Goal: Use online tool/utility: Utilize a website feature to perform a specific function

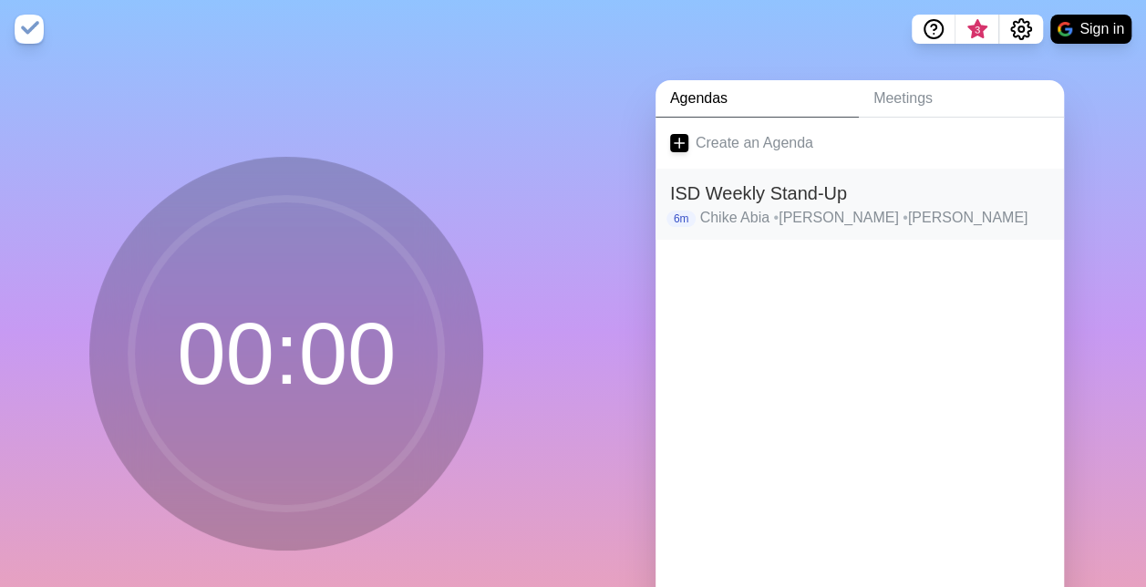
click at [775, 187] on h2 "ISD Weekly Stand-Up" at bounding box center [859, 193] width 379 height 27
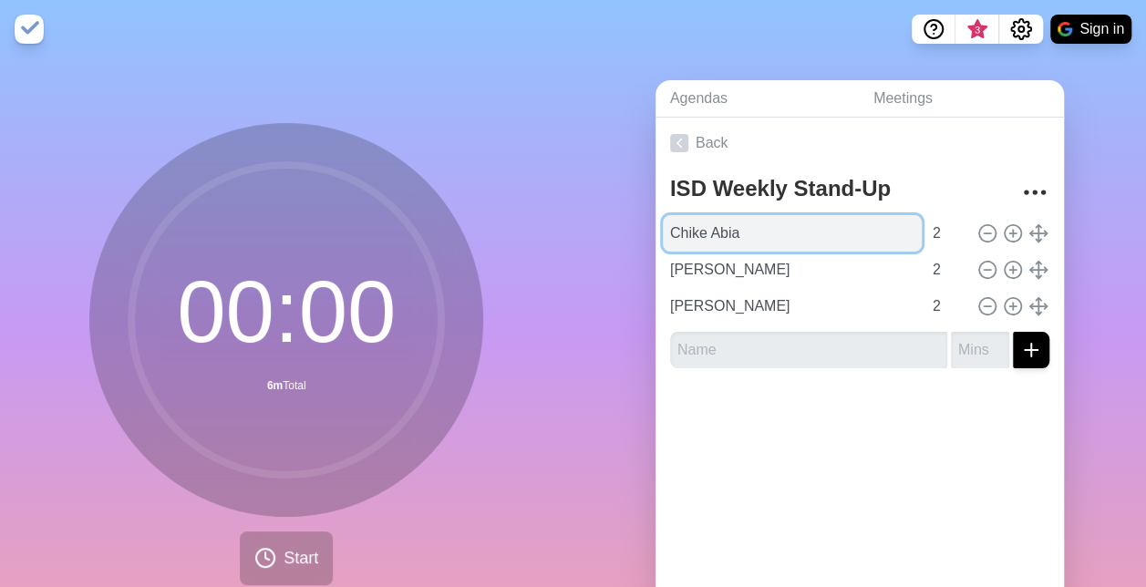
click at [742, 224] on input "Chike Abia" at bounding box center [792, 233] width 259 height 36
paste input "ris Head"
type input "[PERSON_NAME]"
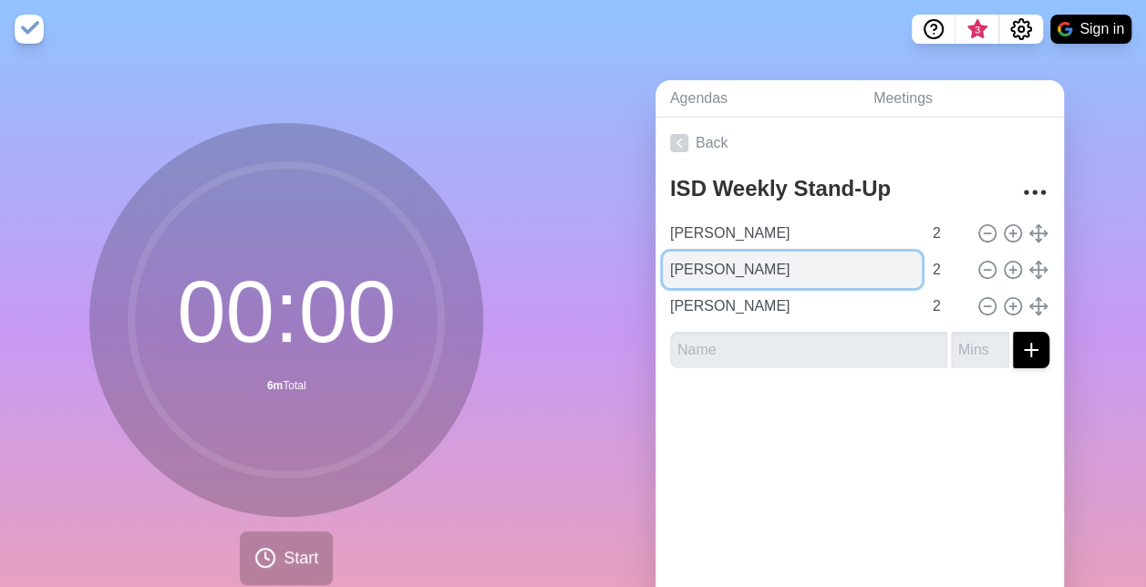
click at [822, 264] on input "[PERSON_NAME]" at bounding box center [792, 270] width 259 height 36
paste input "[PERSON_NAME]"
type input "[PERSON_NAME]"
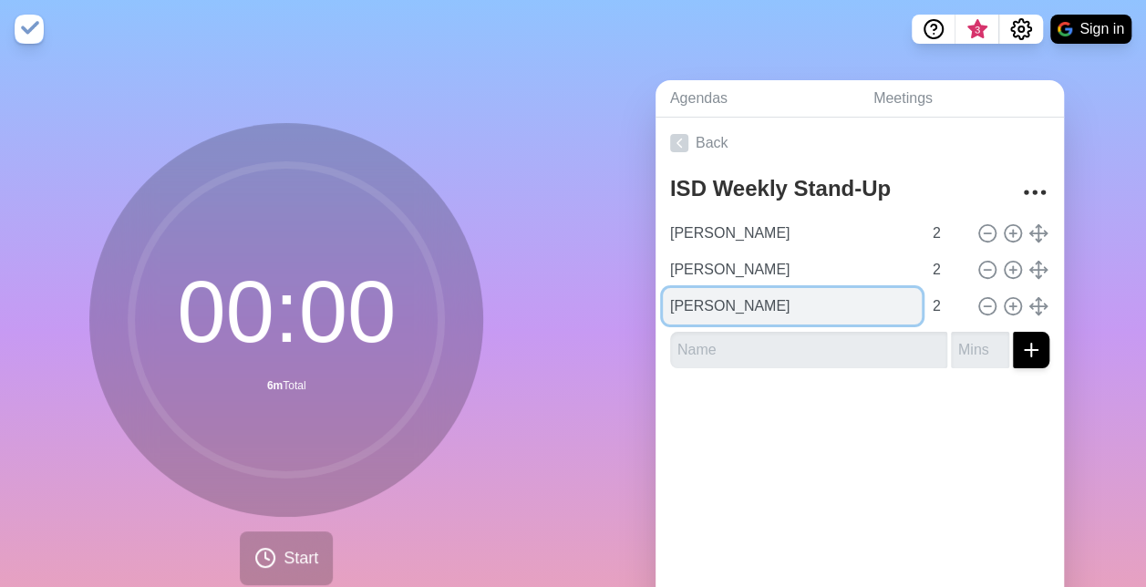
click at [717, 297] on input "[PERSON_NAME]" at bounding box center [792, 306] width 259 height 36
paste input "[PERSON_NAME]"
type input "[PERSON_NAME]"
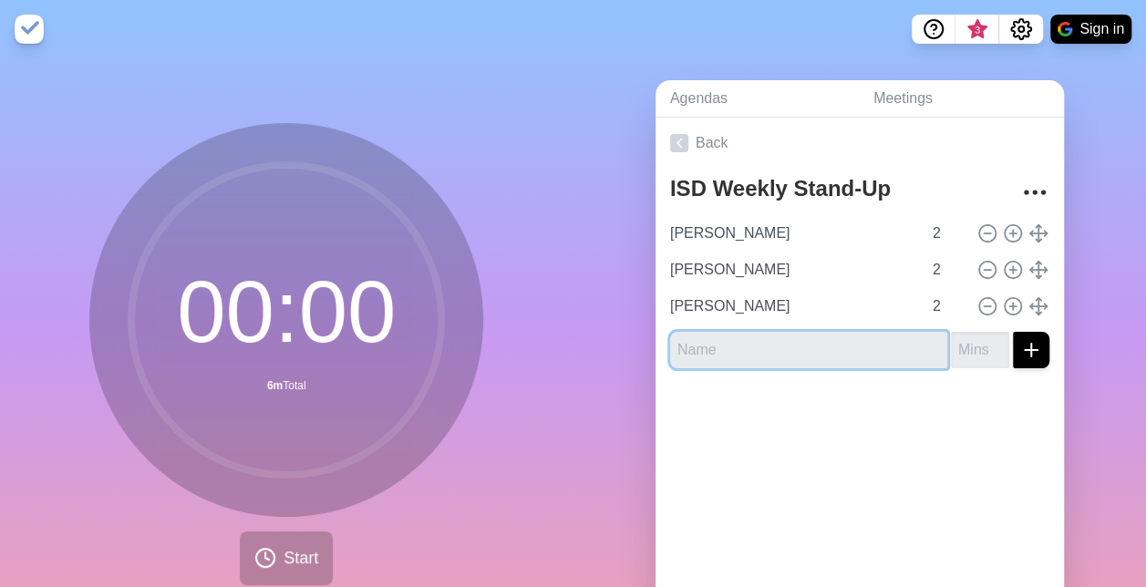
click at [786, 354] on input "text" at bounding box center [808, 350] width 277 height 36
click at [720, 332] on input "text" at bounding box center [808, 350] width 277 height 36
paste input "[PERSON_NAME]"
type input "[PERSON_NAME]"
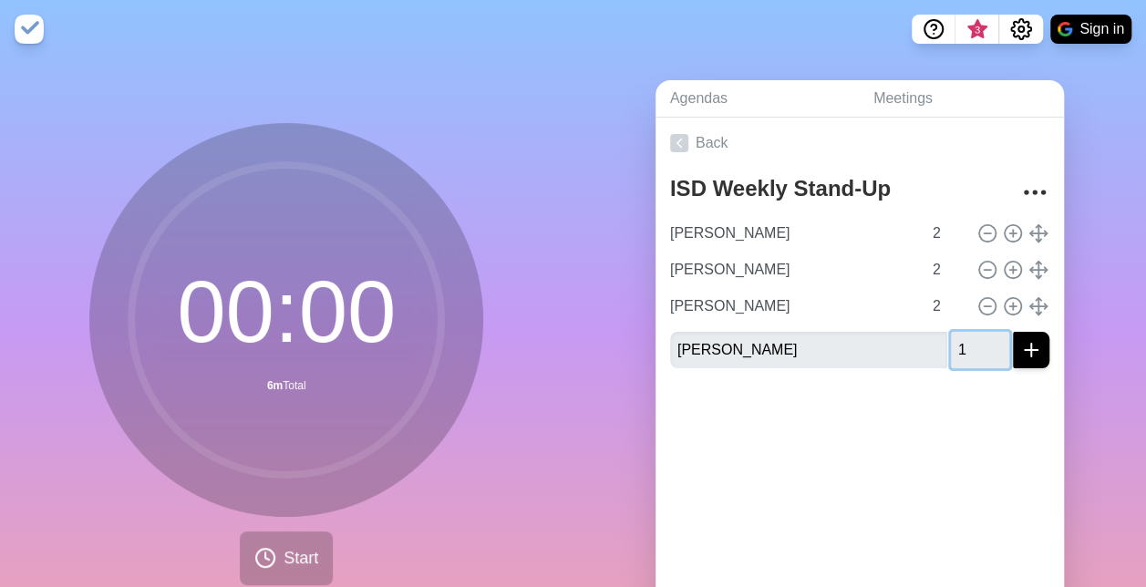
click at [980, 342] on input "1" at bounding box center [980, 350] width 58 height 36
type input "2"
click at [980, 342] on input "2" at bounding box center [980, 350] width 58 height 36
click at [1020, 344] on icon "submit" at bounding box center [1031, 350] width 22 height 22
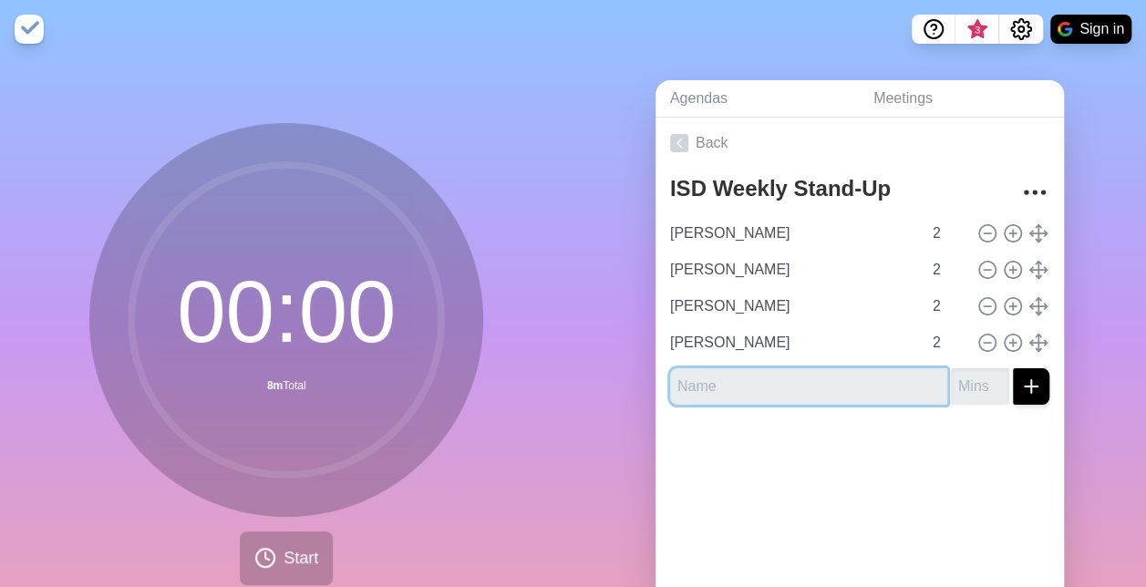
click at [833, 392] on input "text" at bounding box center [808, 386] width 277 height 36
paste input "[PERSON_NAME]"
type input "[PERSON_NAME]"
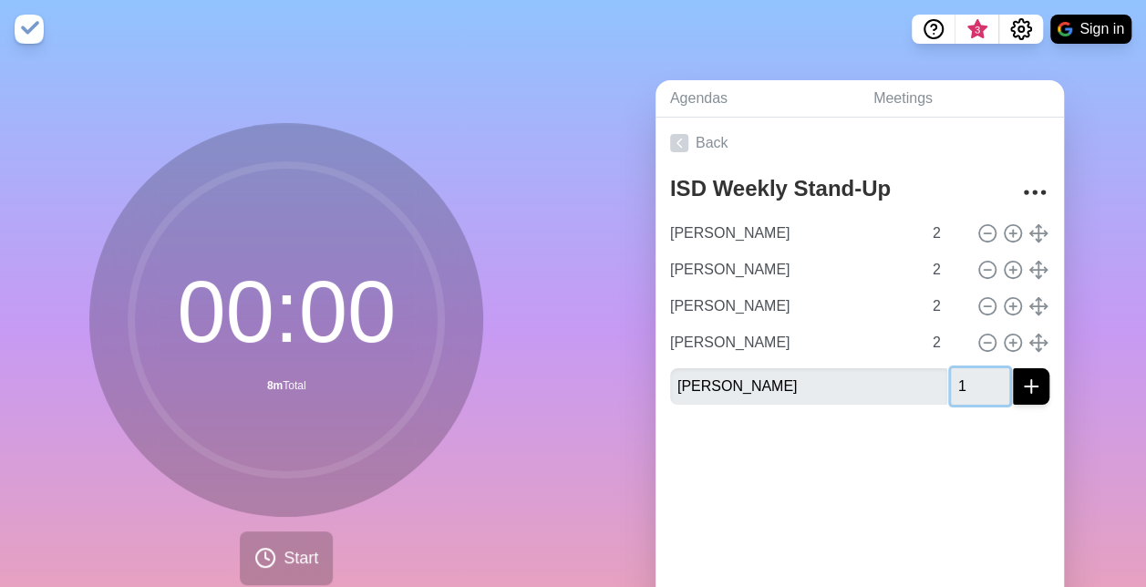
click at [979, 383] on input "1" at bounding box center [980, 386] width 58 height 36
type input "2"
click at [979, 383] on input "2" at bounding box center [980, 386] width 58 height 36
click at [1025, 387] on line "submit" at bounding box center [1031, 387] width 13 height 0
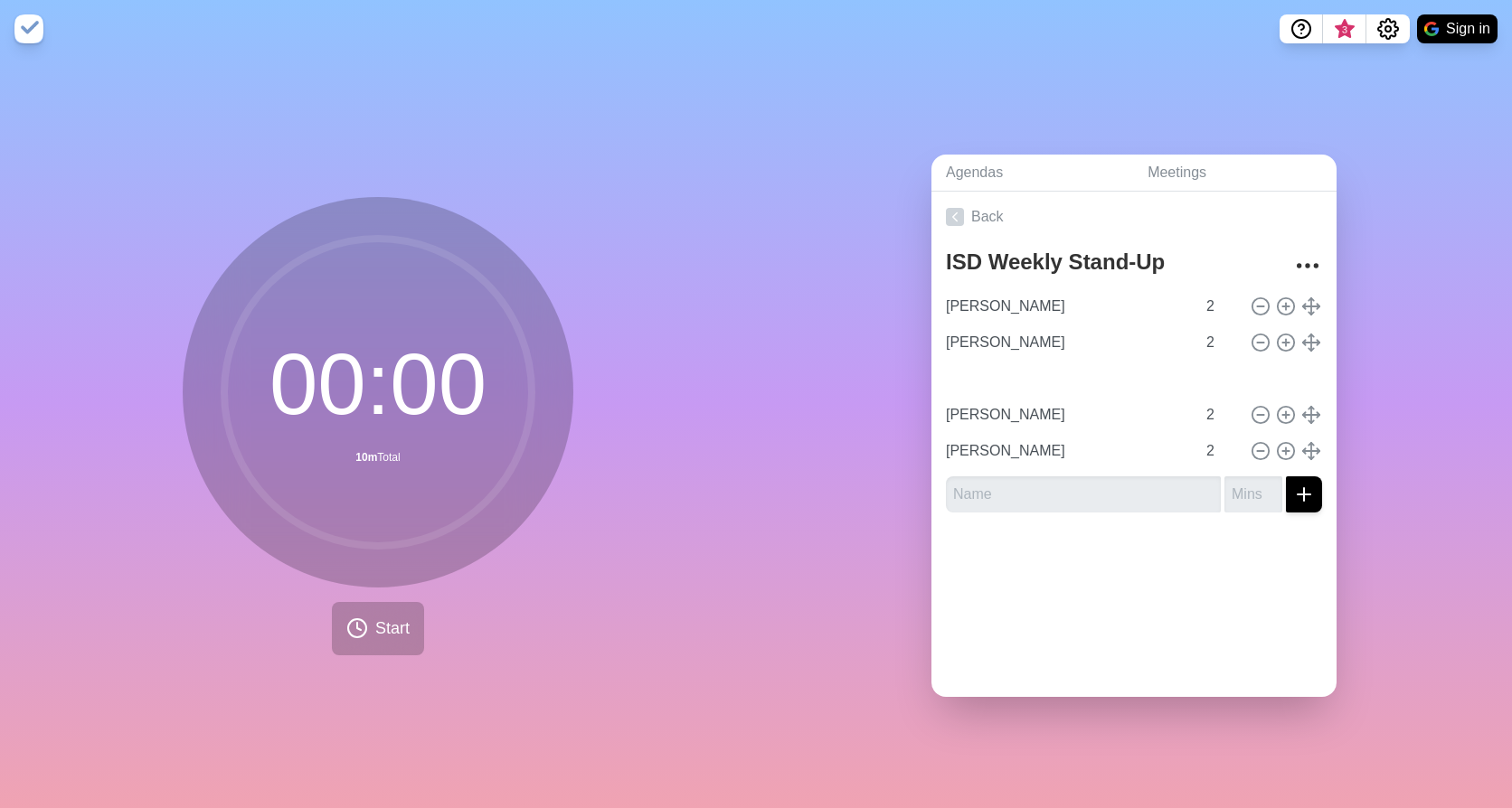
type input "[PERSON_NAME]"
click at [375, 581] on span "Start" at bounding box center [392, 629] width 35 height 25
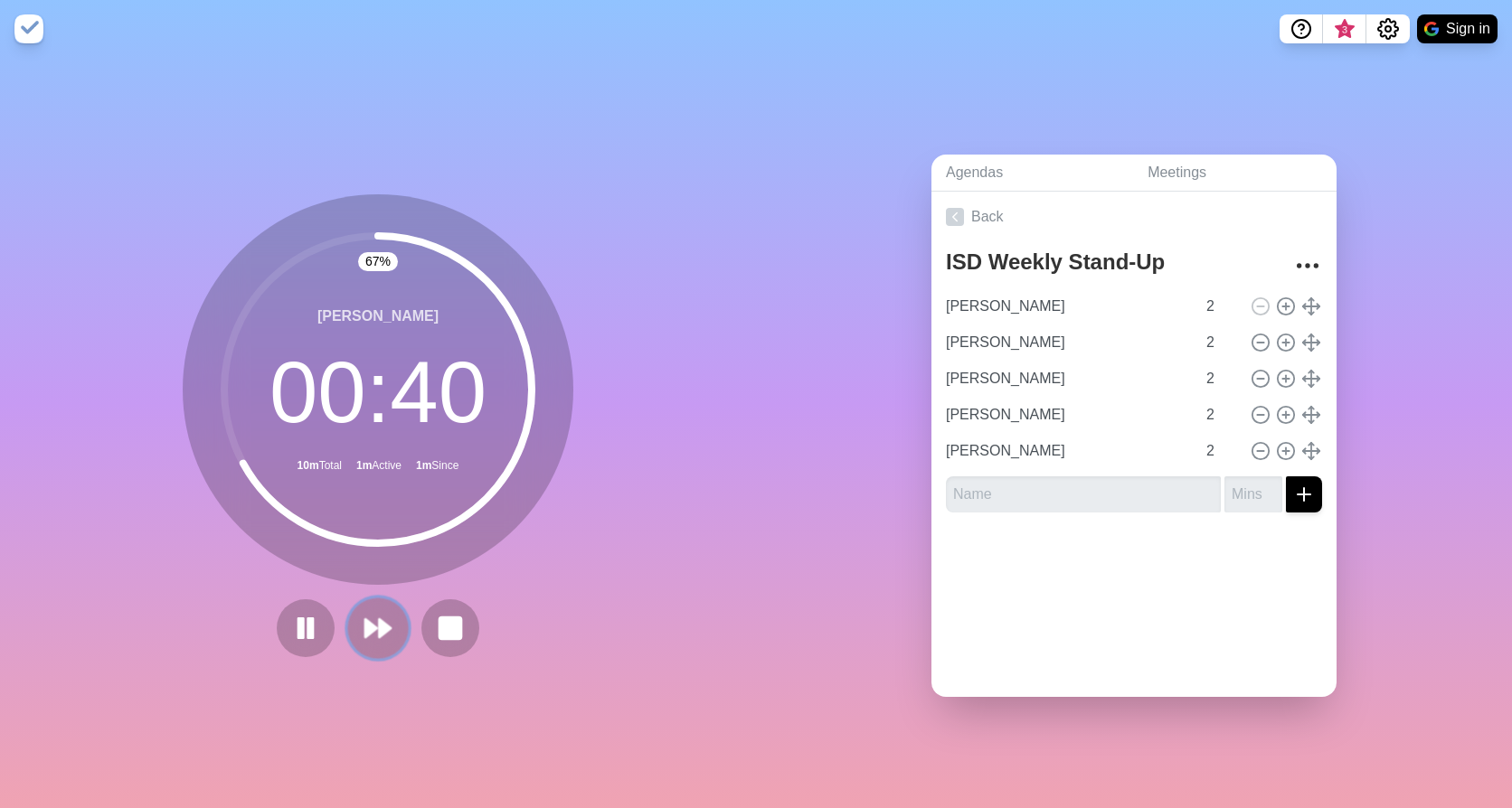
click at [368, 581] on icon at bounding box center [378, 628] width 31 height 31
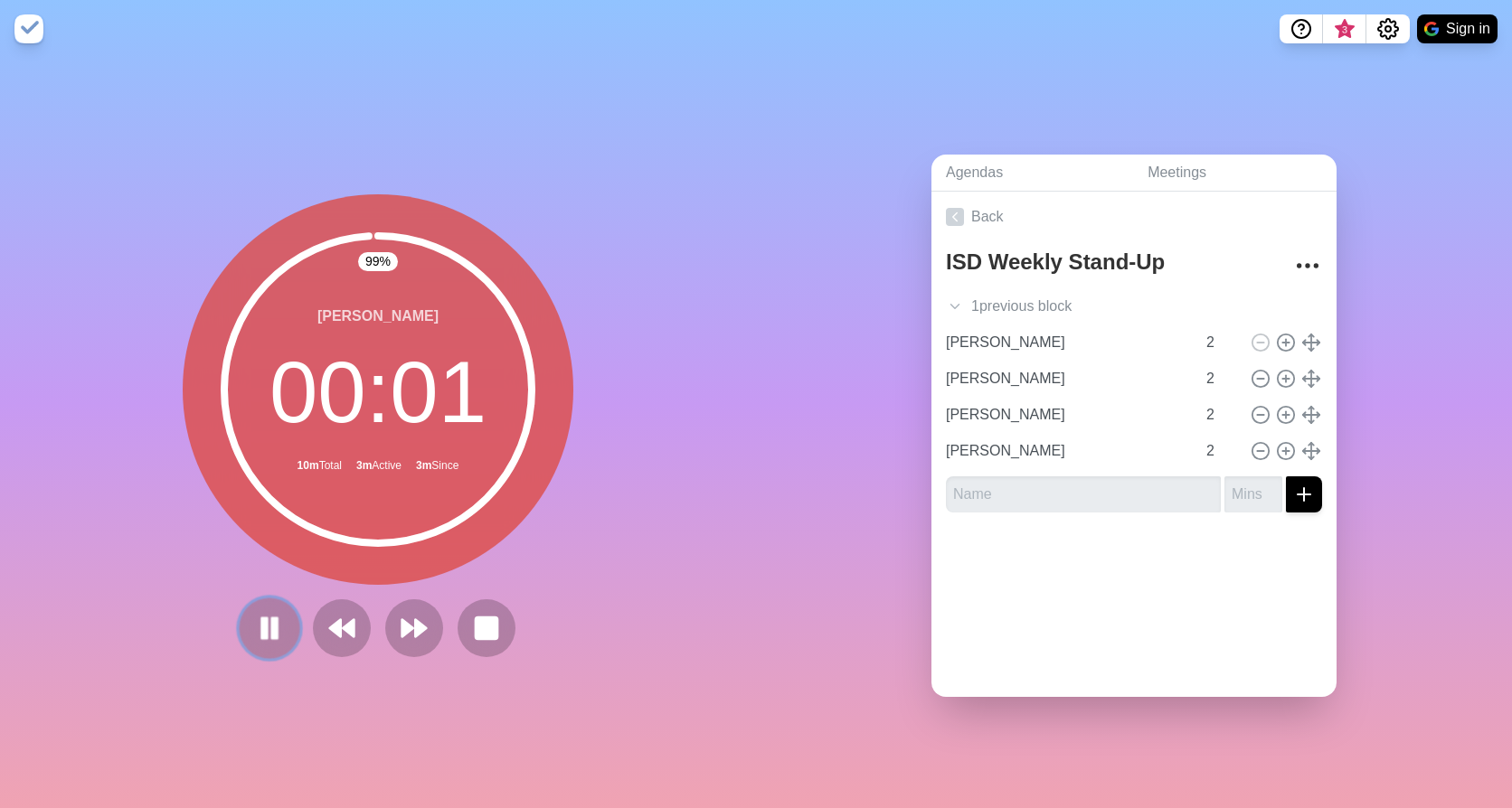
click at [262, 581] on icon at bounding box center [269, 628] width 31 height 31
